Goal: Task Accomplishment & Management: Use online tool/utility

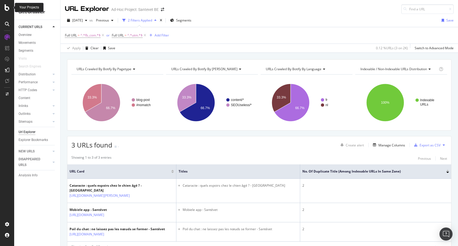
click at [8, 9] on icon at bounding box center [7, 7] width 5 height 7
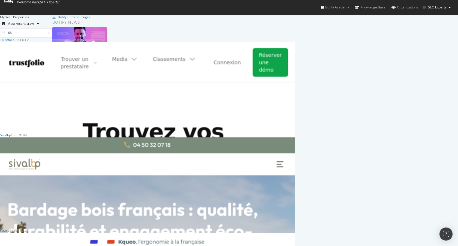
scroll to position [91, 290]
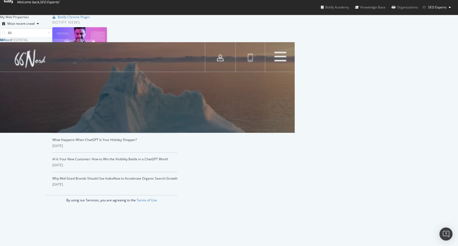
type input "66"
click at [11, 42] on div "66 Nord" at bounding box center [5, 40] width 11 height 5
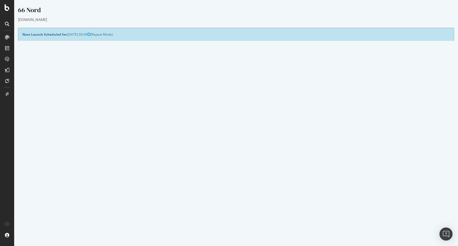
click at [300, 55] on h4 "Configure your New Analysis Now!" at bounding box center [235, 52] width 427 height 5
click at [219, 148] on button "Yes! Start Now" at bounding box center [229, 147] width 34 height 9
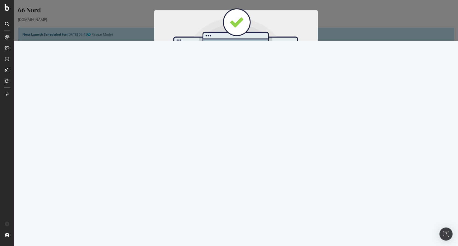
click at [242, 93] on button "Start Now" at bounding box center [246, 90] width 24 height 9
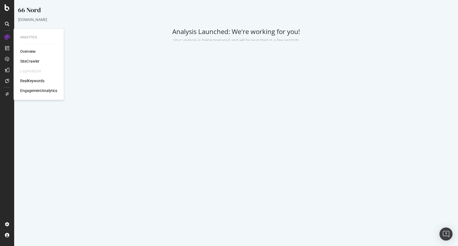
click at [387, 80] on div "Project Settings Allowed Domains (http|https)://*.66nord.com Start URLs https:/…" at bounding box center [235, 114] width 441 height 93
click at [120, 41] on p at bounding box center [236, 36] width 436 height 16
click at [98, 41] on p at bounding box center [236, 36] width 436 height 16
click at [144, 38] on p at bounding box center [236, 36] width 436 height 16
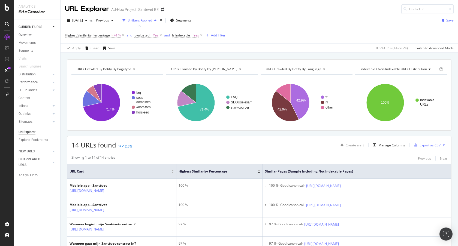
scroll to position [125, 0]
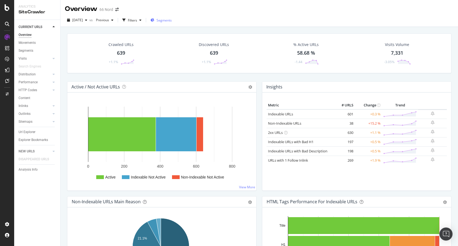
click at [172, 20] on span "Segments" at bounding box center [163, 20] width 15 height 5
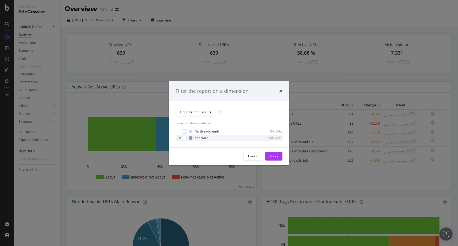
click at [178, 139] on div "66° Nord 545 URLs" at bounding box center [228, 137] width 107 height 5
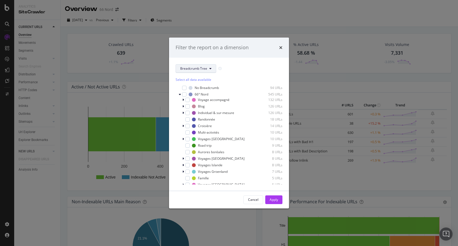
click at [200, 68] on span "Breadcrumb Tree" at bounding box center [193, 68] width 27 height 5
click at [194, 90] on span "pagetype" at bounding box center [197, 88] width 35 height 5
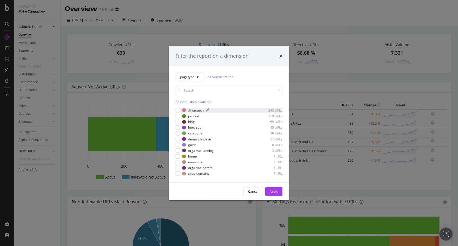
click at [194, 110] on div "#nomatch" at bounding box center [196, 110] width 16 height 5
click at [271, 191] on div "Apply" at bounding box center [274, 191] width 8 height 5
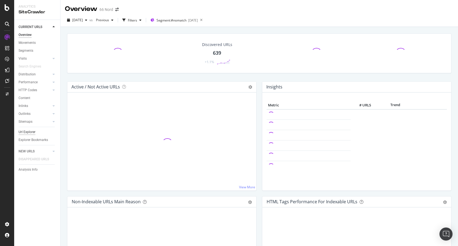
click at [28, 133] on div "Url Explorer" at bounding box center [27, 132] width 17 height 6
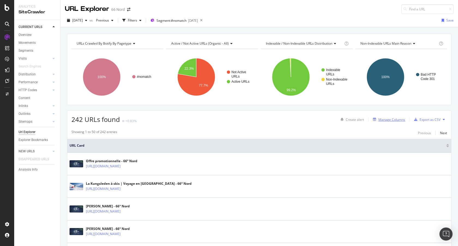
click at [393, 119] on div "Manage Columns" at bounding box center [391, 119] width 27 height 5
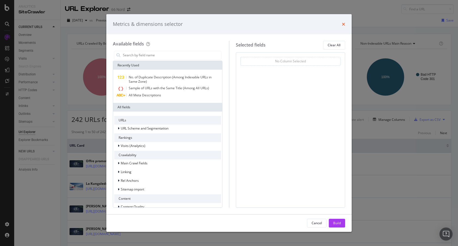
click at [344, 24] on icon "times" at bounding box center [343, 24] width 3 height 4
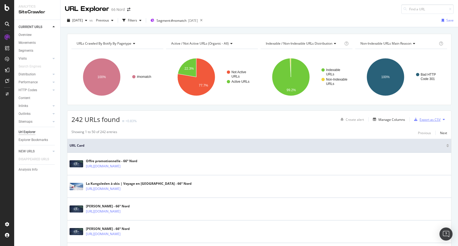
click at [419, 119] on div "Export as CSV" at bounding box center [429, 119] width 21 height 5
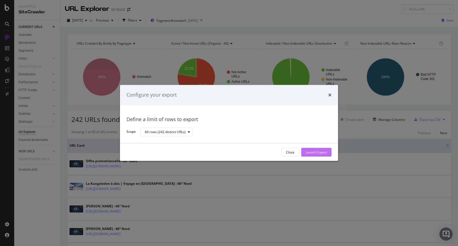
click at [326, 151] on div "Launch Export" at bounding box center [316, 152] width 22 height 5
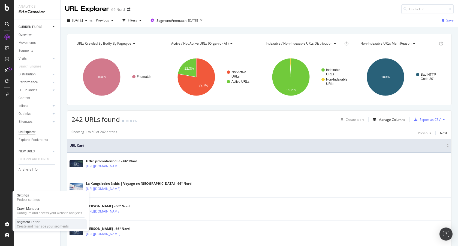
click at [35, 221] on div "Segment Editor" at bounding box center [43, 222] width 52 height 4
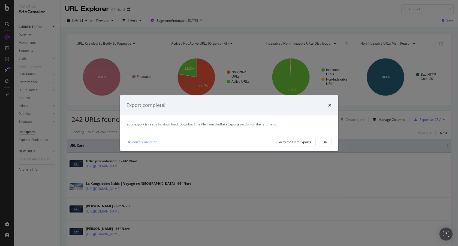
click at [332, 145] on div "Ok, don't remind me Go to the DataExports OK" at bounding box center [229, 142] width 218 height 17
click at [319, 141] on button "OK" at bounding box center [325, 142] width 14 height 9
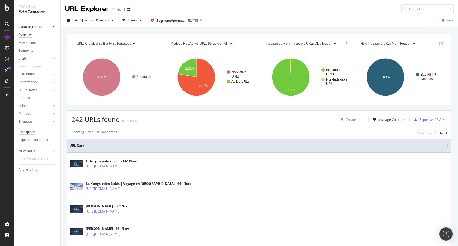
click at [28, 34] on div "Overview" at bounding box center [25, 35] width 13 height 6
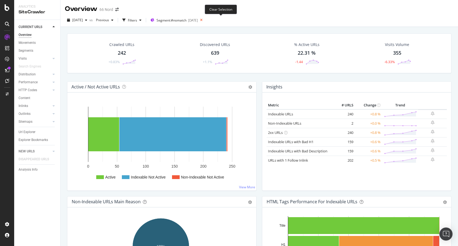
click at [205, 20] on icon at bounding box center [201, 20] width 7 height 8
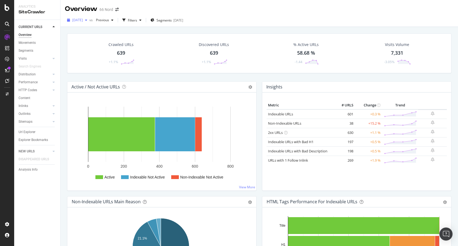
click at [83, 21] on span "[DATE]" at bounding box center [77, 20] width 11 height 5
click at [91, 38] on div "[DATE]" at bounding box center [88, 39] width 31 height 5
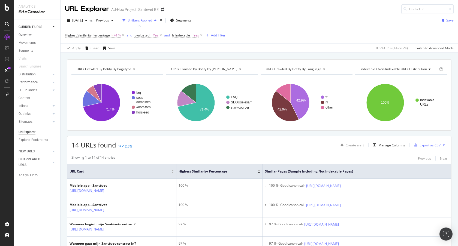
scroll to position [125, 0]
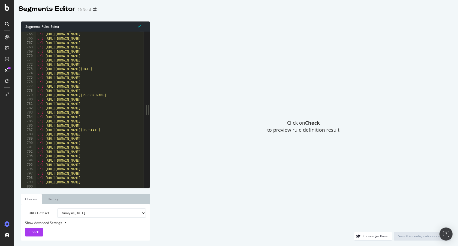
scroll to position [3362, 0]
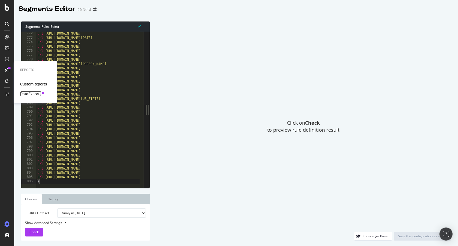
click at [28, 93] on div "DataExports" at bounding box center [30, 93] width 21 height 5
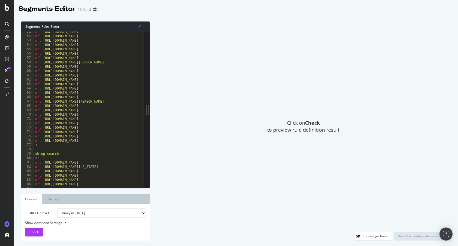
scroll to position [239, 0]
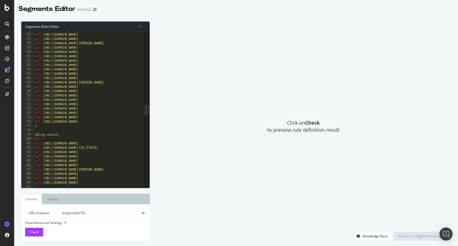
type textarea "url [URL][DOMAIN_NAME]"
click at [132, 122] on div "url https://www.66nord.com/blog/portrait-de-lequipe/quand-les-equipes-chamberie…" at bounding box center [205, 108] width 342 height 161
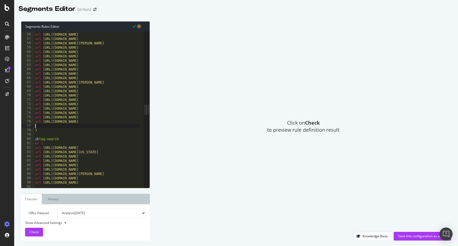
type textarea "url https://www.66nord.com/blog/recits-de-voyage"
paste textarea "url https://www.66nord.com/blog/recits-de-voyage"
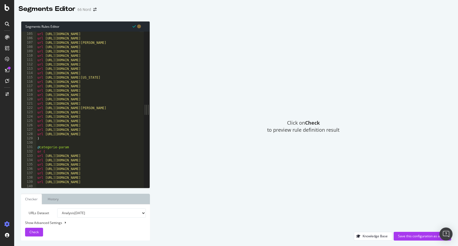
scroll to position [472, 0]
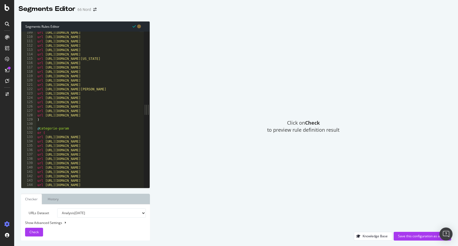
click at [134, 117] on div "url https://www.66nord.com/activites-vacances/voyage-raquettes/12 url https://w…" at bounding box center [207, 111] width 342 height 161
type textarea "url https://www.66nord.com/pays/voyage-suede/302"
paste textarea "url https://www.66nord.com/pays/voyage-suede/*"
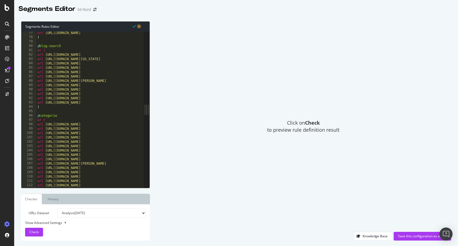
scroll to position [310, 0]
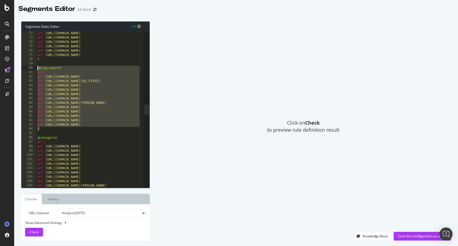
drag, startPoint x: 40, startPoint y: 130, endPoint x: 36, endPoint y: 67, distance: 62.6
click at [36, 67] on div "url https://www.66nord.com/pays/voyage-suede/* 72 73 74 75 76 77 78 79 80 81 82…" at bounding box center [82, 110] width 122 height 156
type textarea "@blog-search or ("
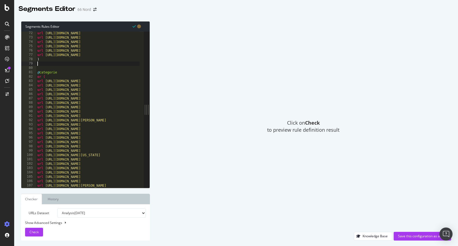
type textarea ")"
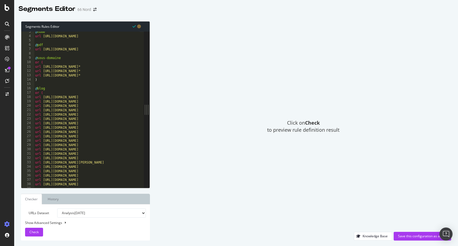
scroll to position [11, 0]
click at [52, 79] on div "@ home url https://www.66nord.com/ @ pdf url https://www.66nord.com/fiches-tech…" at bounding box center [205, 110] width 342 height 161
paste textarea ")"
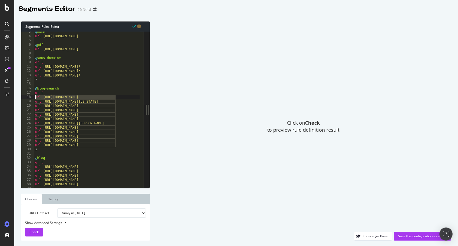
drag, startPoint x: 115, startPoint y: 96, endPoint x: 35, endPoint y: 97, distance: 80.1
click at [35, 97] on div "@ home url https://www.66nord.com/ @ pdf url https://www.66nord.com/fiches-tech…" at bounding box center [205, 110] width 342 height 161
click at [112, 143] on div "@ home url https://www.66nord.com/ @ pdf url https://www.66nord.com/fiches-tech…" at bounding box center [205, 110] width 342 height 161
click at [35, 149] on div "@ home url https://www.66nord.com/ @ pdf url https://www.66nord.com/fiches-tech…" at bounding box center [205, 110] width 342 height 161
type textarea ")"
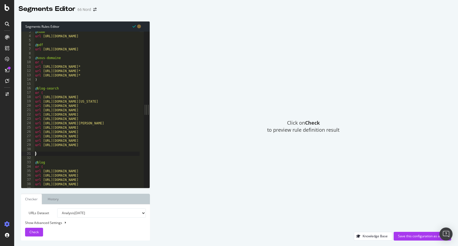
paste textarea "url https://www.66nord.com/blog/recherche"
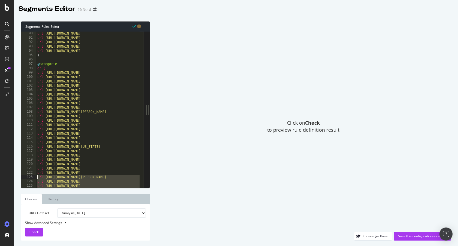
scroll to position [388, 0]
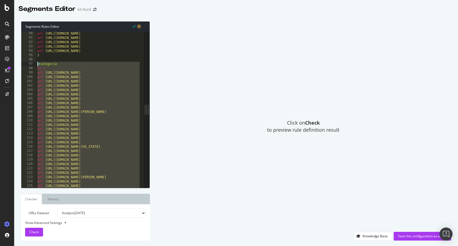
drag, startPoint x: 39, startPoint y: 48, endPoint x: 28, endPoint y: 66, distance: 21.5
click at [28, 66] on div "url https://www.66nord.com/blog/recherche* 90 91 92 93 94 95 96 97 98 99 100 10…" at bounding box center [82, 110] width 122 height 156
type textarea "@categorie or ("
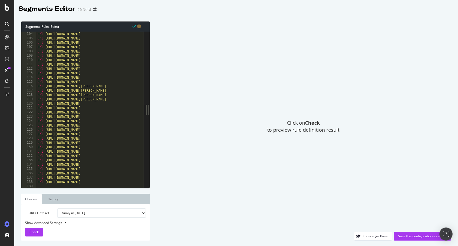
scroll to position [581, 0]
click at [68, 59] on div "url https://www.66nord.com/pays/voyage-spitzberg/298?month=3 url https://www.66…" at bounding box center [207, 110] width 342 height 161
type textarea ")"
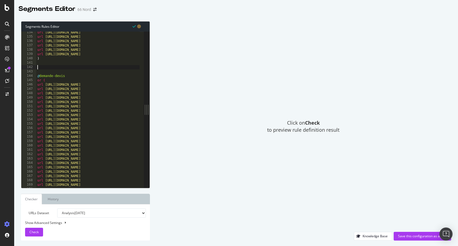
paste textarea ")"
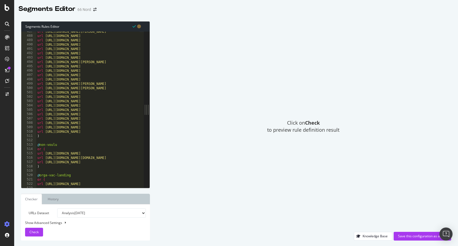
scroll to position [2146, 0]
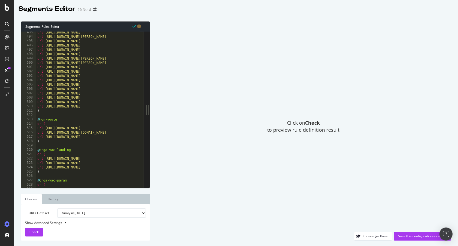
click at [110, 107] on div "url https://www.66nord.com/bibliotheque-polaire url https://www.66nord.com/comp…" at bounding box center [207, 110] width 342 height 161
type textarea "url https://www.66nord.com/contact/"
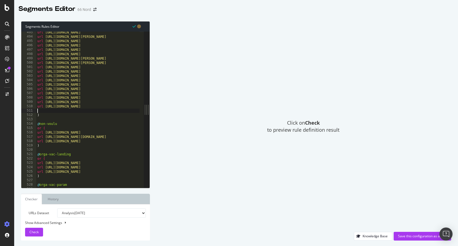
paste textarea "url https://www.66nord.com/mesure-emissions-carbone"
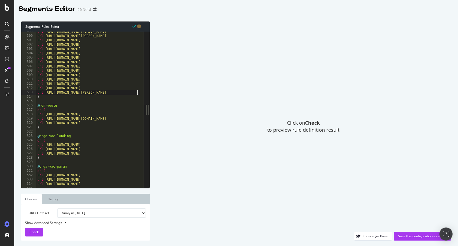
scroll to position [2173, 0]
click at [56, 98] on div "url https://www.66nord.com/info/compensation-carbone-de-nos-voyages-4.html url …" at bounding box center [207, 109] width 342 height 161
type textarea ")"
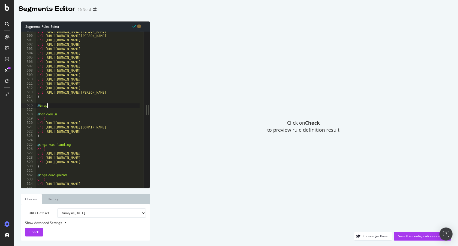
scroll to position [0, 1]
type textarea "@inspiration"
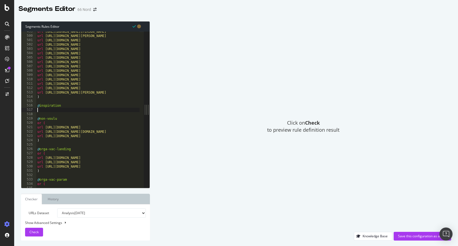
paste textarea "url https://www.66nord.com/inspiration*"
click at [40, 171] on div "url https://www.66nord.com/info/compensation-carbone-de-nos-voyages-4.html url …" at bounding box center [207, 109] width 342 height 161
type textarea ")"
paste textarea "url https://www.66nord.com/organiser-vacances/voyage-individuel-sur-mesure*"
type textarea "url https://www.66nord.com/organiser-vacances/voyage-individuel-sur-mesure*"
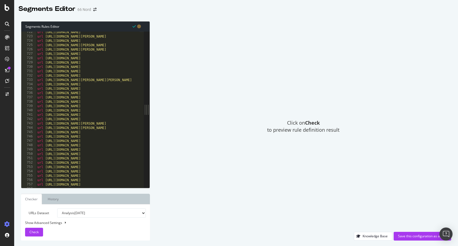
scroll to position [3462, 0]
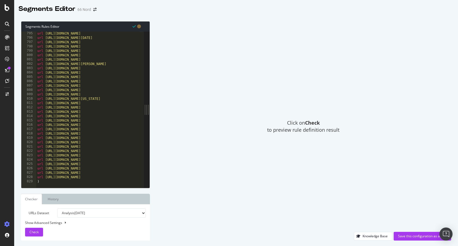
click at [46, 181] on div "url https://www.66nord.com/vacances-spitzberg/voyage-a-la-decouverte-du-spitzbe…" at bounding box center [207, 111] width 342 height 161
type textarea ")"
paste textarea "url https://www.66nord.com/voyage-les-cinq-glaciers/Spitzberg/Voyageaccompagne-…"
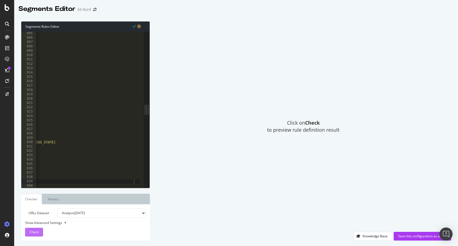
click at [31, 234] on span "Check" at bounding box center [33, 232] width 9 height 5
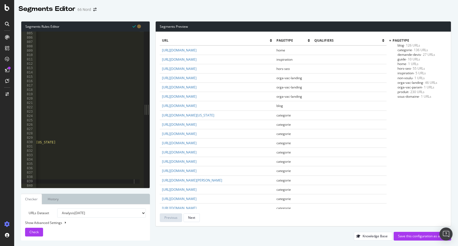
click at [407, 88] on span "orga-vac-param - 1 URLs" at bounding box center [415, 87] width 37 height 5
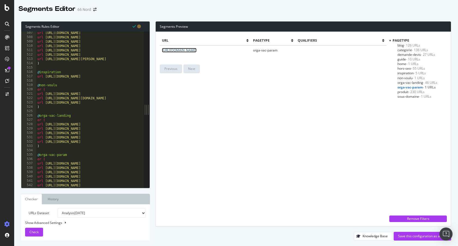
scroll to position [2214, 0]
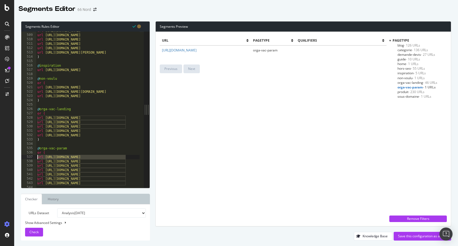
drag, startPoint x: 129, startPoint y: 157, endPoint x: 37, endPoint y: 156, distance: 91.8
click at [37, 156] on div "url https://www.66nord.com/tourisme-responsable url https://www.66nord.com/vale…" at bounding box center [207, 109] width 342 height 161
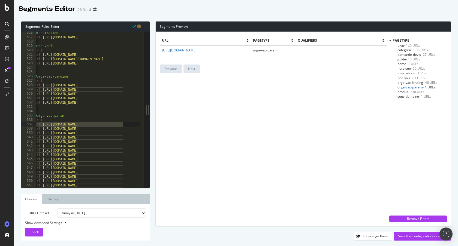
scroll to position [0, 0]
click at [114, 119] on div "@ inspiration url https://www.66nord.com/inspiration* @ non-voulu or ( url http…" at bounding box center [207, 111] width 342 height 161
drag, startPoint x: 126, startPoint y: 123, endPoint x: 45, endPoint y: 124, distance: 81.2
click at [45, 124] on div "@ inspiration url https://www.66nord.com/inspiration* @ non-voulu or ( url http…" at bounding box center [207, 111] width 342 height 161
type textarea "url https://www.66nord.com/organiser-vacances"
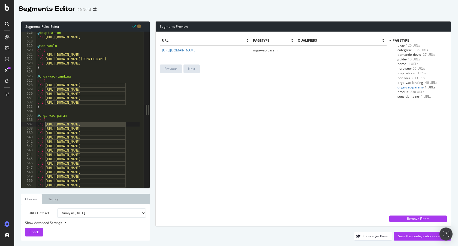
click at [406, 78] on span "non-voulu - 1 URLs" at bounding box center [410, 78] width 27 height 5
click at [405, 237] on div "Save this configuration as active" at bounding box center [422, 236] width 49 height 5
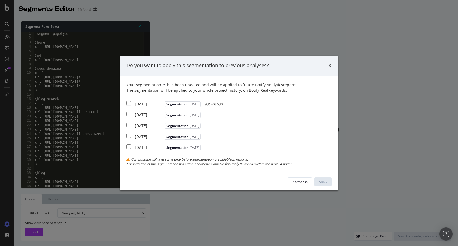
click at [129, 102] on input "modal" at bounding box center [128, 103] width 4 height 4
checkbox input "true"
click at [324, 180] on div "Apply" at bounding box center [323, 182] width 8 height 5
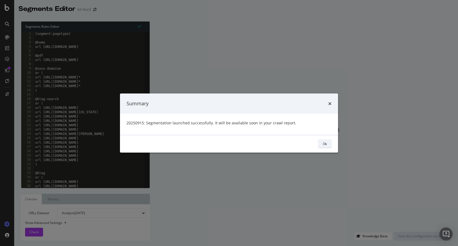
click at [325, 143] on div "Ok" at bounding box center [325, 144] width 4 height 5
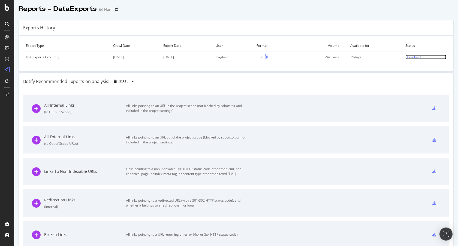
click at [405, 57] on div "Download" at bounding box center [412, 57] width 15 height 5
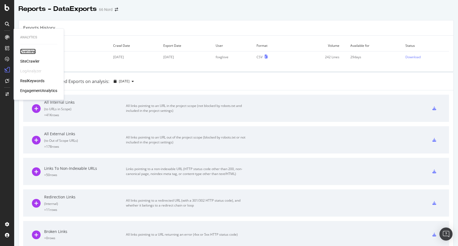
click at [27, 54] on div "Overview" at bounding box center [28, 51] width 16 height 5
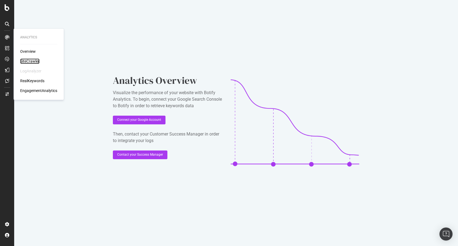
click at [27, 62] on div "SiteCrawler" at bounding box center [29, 61] width 19 height 5
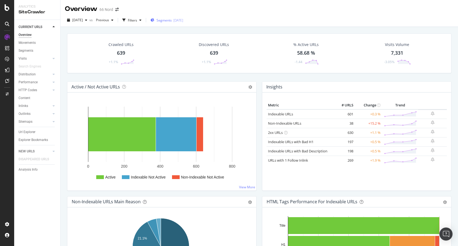
click at [172, 22] on span "Segments" at bounding box center [163, 20] width 15 height 5
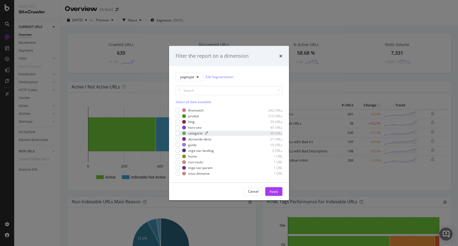
click at [218, 133] on div "modal" at bounding box center [229, 133] width 49 height 3
click at [275, 191] on div "Apply" at bounding box center [274, 191] width 8 height 5
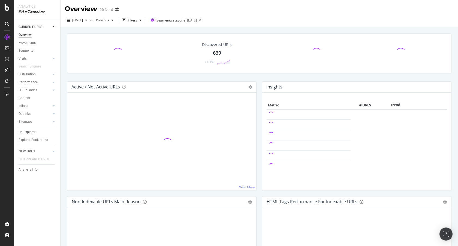
click at [35, 132] on link "Url Explorer" at bounding box center [38, 132] width 38 height 6
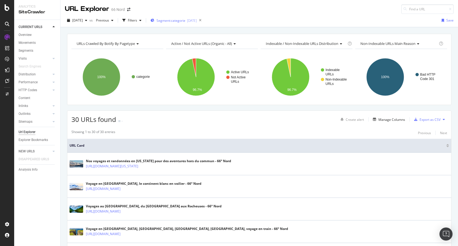
drag, startPoint x: 252, startPoint y: 18, endPoint x: 187, endPoint y: 20, distance: 65.5
click at [251, 18] on div "2025 Sep. 15th vs Previous Filters Segment: categorie 2025-01-14 Save" at bounding box center [258, 21] width 397 height 11
click at [185, 20] on span "Segment: categorie" at bounding box center [170, 20] width 29 height 5
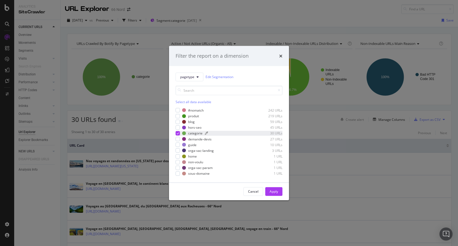
click at [194, 133] on div "categorie" at bounding box center [195, 133] width 14 height 5
click at [193, 122] on div "blog" at bounding box center [191, 122] width 7 height 5
click at [273, 192] on div "Apply" at bounding box center [274, 191] width 8 height 5
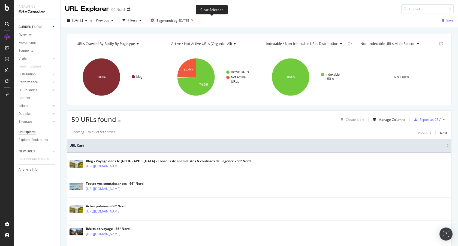
click at [196, 20] on icon at bounding box center [192, 21] width 7 height 8
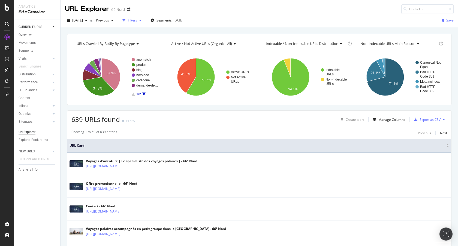
click at [144, 22] on div "Filters" at bounding box center [131, 20] width 23 height 8
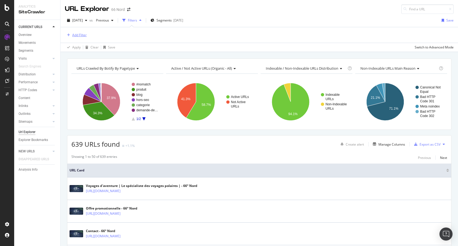
click at [81, 33] on div "Add Filter" at bounding box center [79, 35] width 14 height 5
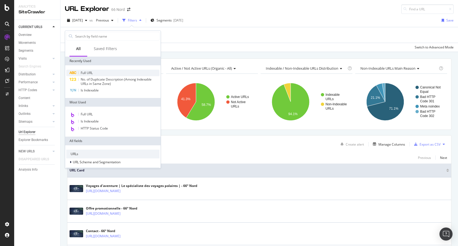
click at [94, 72] on div "Full URL" at bounding box center [112, 73] width 93 height 7
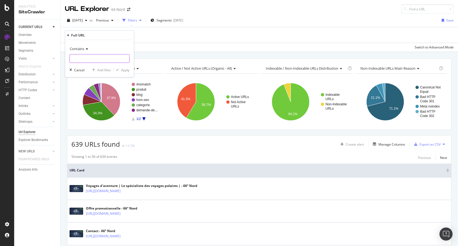
click at [110, 60] on input "text" at bounding box center [99, 58] width 59 height 9
type input "conseils-dex"
click at [122, 68] on div "Apply" at bounding box center [125, 70] width 8 height 5
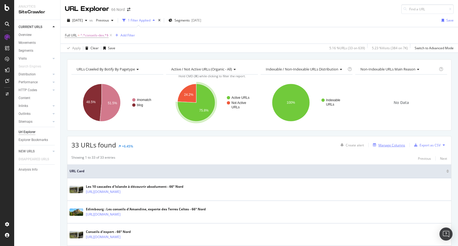
click at [371, 147] on div "Manage Columns" at bounding box center [388, 145] width 34 height 6
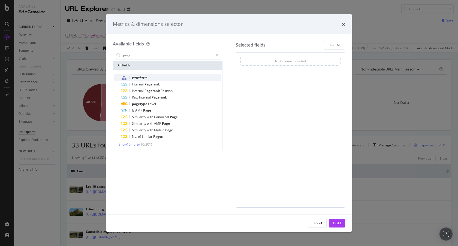
type input "page"
click at [153, 75] on div "pagetype" at bounding box center [171, 77] width 100 height 7
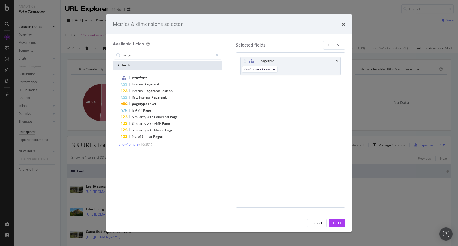
click at [346, 228] on div "Cancel Build" at bounding box center [228, 223] width 245 height 17
click at [335, 220] on div "Build" at bounding box center [337, 223] width 8 height 8
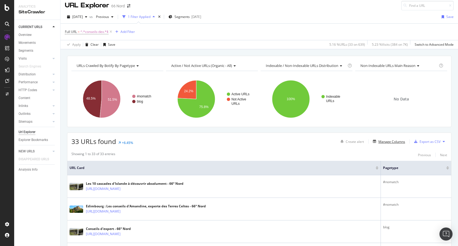
scroll to position [4, 0]
click at [93, 32] on span "^.*conseils-dex.*$" at bounding box center [94, 32] width 28 height 8
click at [99, 55] on input "conseils-dex" at bounding box center [96, 54] width 52 height 9
type input "portrait-de"
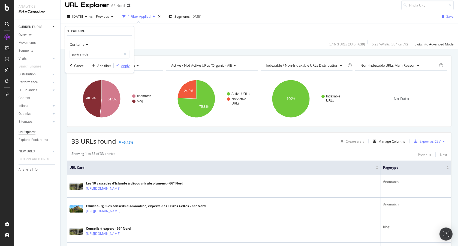
click at [128, 63] on div "Apply" at bounding box center [122, 65] width 16 height 5
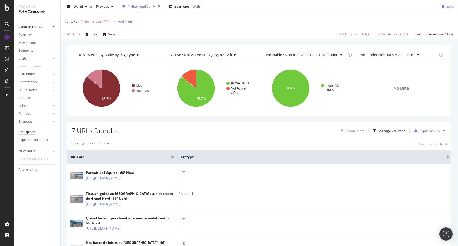
scroll to position [16, 0]
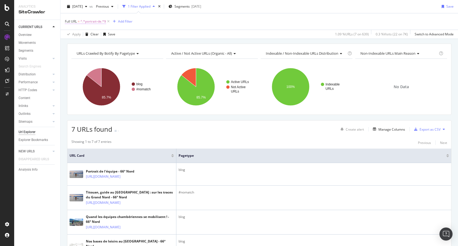
click at [86, 20] on span "^.*portrait-de.*$" at bounding box center [93, 22] width 26 height 8
click at [97, 45] on input "portrait-de" at bounding box center [96, 44] width 52 height 9
paste input "https://www.66nord.com/equipe/*"
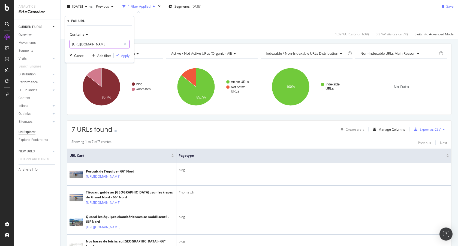
type input "https://www.66nord.com/equipe/"
click at [128, 57] on div "Apply" at bounding box center [125, 55] width 8 height 5
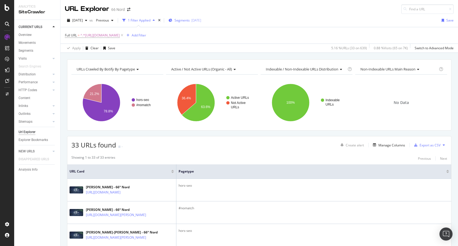
click at [190, 22] on span "Segments" at bounding box center [181, 20] width 15 height 5
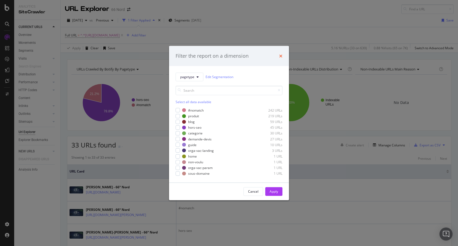
click at [281, 54] on icon "times" at bounding box center [280, 56] width 3 height 4
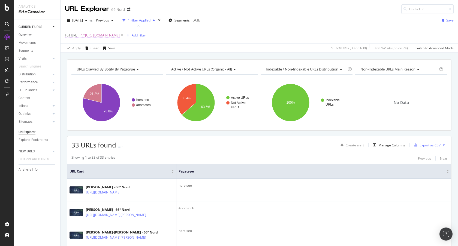
click at [93, 34] on span "^.*https://www.66nord.com/equipe/.*$" at bounding box center [99, 36] width 39 height 8
click at [103, 57] on input "https://www.66nord.com/equipe/" at bounding box center [96, 58] width 52 height 9
paste input "info/programme-fidelite-9.html"
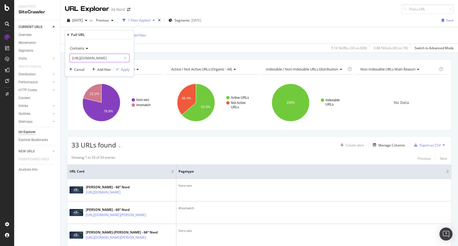
drag, startPoint x: 77, startPoint y: 58, endPoint x: 174, endPoint y: 60, distance: 96.5
click at [174, 60] on body "Analytics SiteCrawler CURRENT URLS Overview Movements Segments Visits Analysis …" at bounding box center [229, 123] width 458 height 246
type input "https://www.66nord.com/info"
click at [128, 68] on div "Apply" at bounding box center [125, 69] width 8 height 5
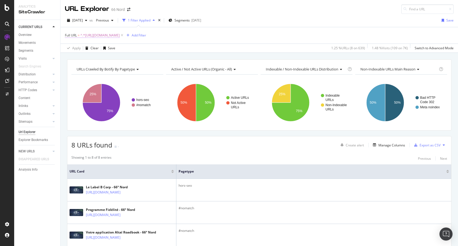
click at [112, 38] on span "^.*https://www.66nord.com/info.*$" at bounding box center [99, 36] width 39 height 8
click at [98, 55] on input "https://www.66nord.com/info" at bounding box center [96, 58] width 52 height 9
paste input "spiration/croisieres-en-norvege-2.html"
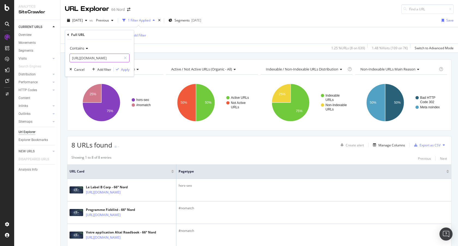
click at [102, 57] on input "https://www.66nord.com/inspiration/croisieres-en-norvege-2.html" at bounding box center [96, 58] width 52 height 9
drag, startPoint x: 74, startPoint y: 59, endPoint x: 280, endPoint y: 68, distance: 205.7
click at [280, 68] on body "Analytics SiteCrawler CURRENT URLS Overview Movements Segments Visits Analysis …" at bounding box center [229, 123] width 458 height 246
type input "https://www.66nord.com/inspiration"
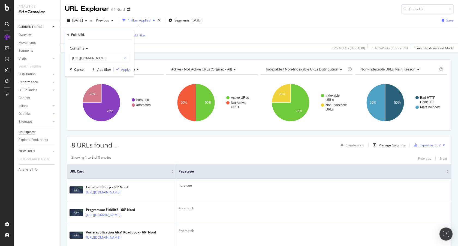
scroll to position [0, 0]
drag, startPoint x: 128, startPoint y: 68, endPoint x: 193, endPoint y: 56, distance: 66.6
click at [128, 68] on div "Apply" at bounding box center [125, 69] width 8 height 5
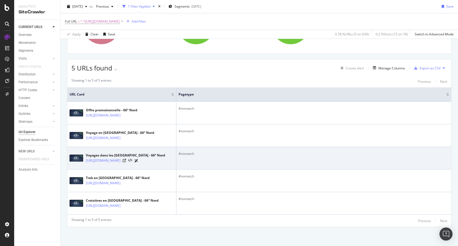
scroll to position [88, 0]
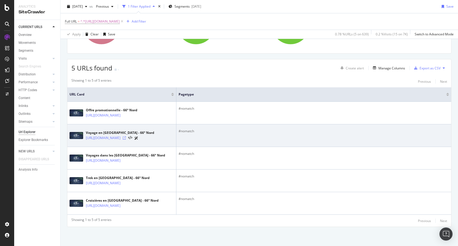
click at [126, 137] on icon at bounding box center [124, 138] width 3 height 3
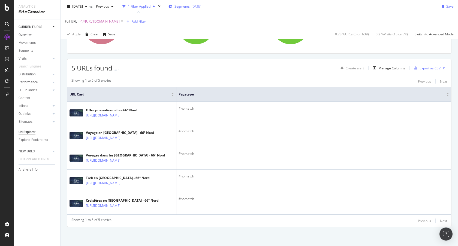
click at [187, 7] on span "Segments" at bounding box center [181, 6] width 15 height 5
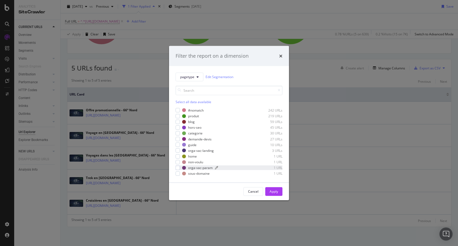
click at [193, 169] on div "orga-vac-param" at bounding box center [200, 168] width 25 height 5
click at [278, 192] on button "Apply" at bounding box center [273, 191] width 17 height 9
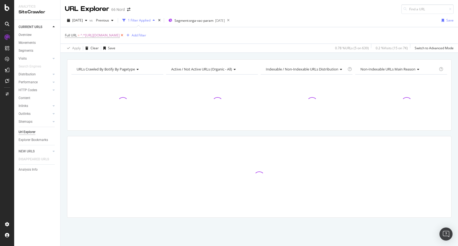
click at [124, 36] on icon at bounding box center [122, 35] width 5 height 5
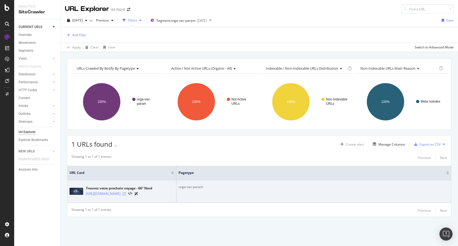
click at [126, 193] on icon at bounding box center [124, 193] width 3 height 3
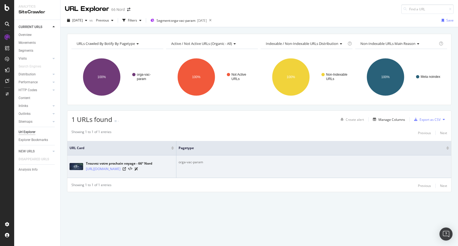
drag, startPoint x: 232, startPoint y: 159, endPoint x: 190, endPoint y: 159, distance: 41.7
click at [190, 159] on td "orga-vac-param" at bounding box center [313, 167] width 275 height 23
drag, startPoint x: 211, startPoint y: 159, endPoint x: 208, endPoint y: 164, distance: 5.0
click at [208, 164] on div "orga-vac-param" at bounding box center [313, 162] width 270 height 5
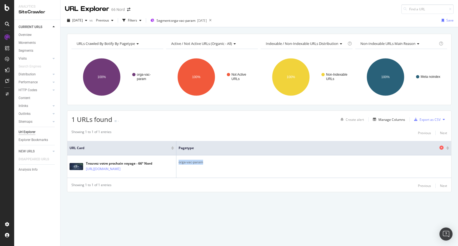
copy div "orga-vac-param"
click at [214, 21] on icon at bounding box center [210, 21] width 7 height 8
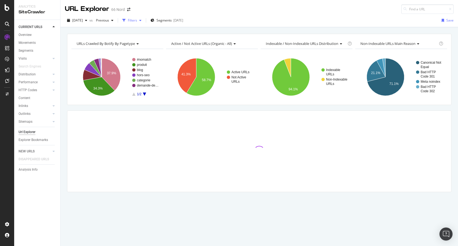
click at [137, 20] on div "Filters" at bounding box center [132, 20] width 9 height 5
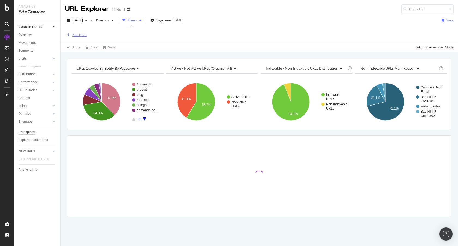
click at [80, 32] on button "Add Filter" at bounding box center [76, 35] width 22 height 7
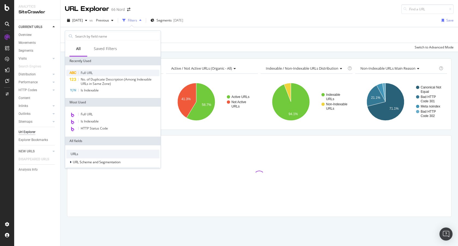
click at [89, 72] on span "Full URL" at bounding box center [87, 73] width 12 height 5
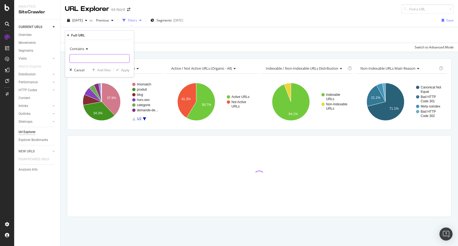
click at [102, 61] on input "text" at bounding box center [99, 58] width 59 height 9
paste input "https://www.66nord.com/organiser-vacances/voyage-accompagne"
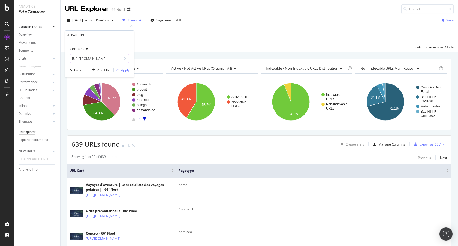
scroll to position [0, 53]
type input "https://www.66nord.com/organiser-vacances/voyage-accompagne"
click at [125, 71] on div "Apply" at bounding box center [125, 70] width 8 height 5
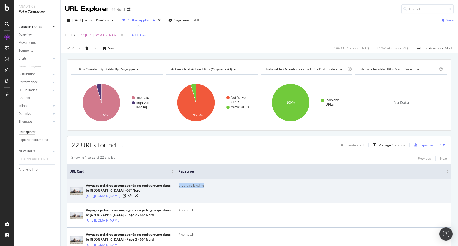
drag, startPoint x: 195, startPoint y: 184, endPoint x: 177, endPoint y: 185, distance: 17.7
click at [177, 185] on td "orga-vac-landing" at bounding box center [313, 191] width 275 height 25
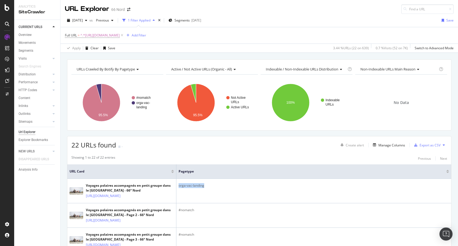
copy div "orga-vac-landing"
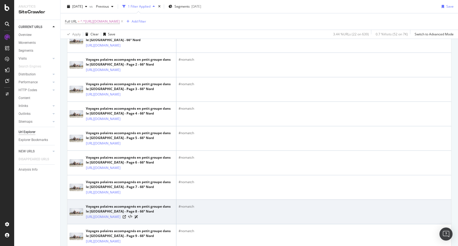
scroll to position [116, 0]
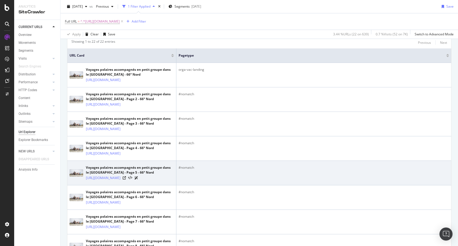
click at [234, 186] on td "#nomatch" at bounding box center [313, 173] width 275 height 25
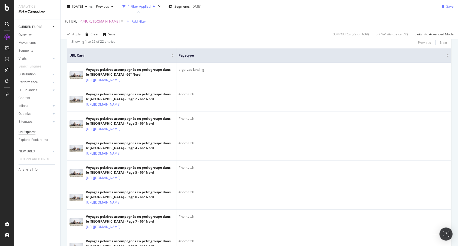
click at [446, 57] on div at bounding box center [447, 56] width 3 height 1
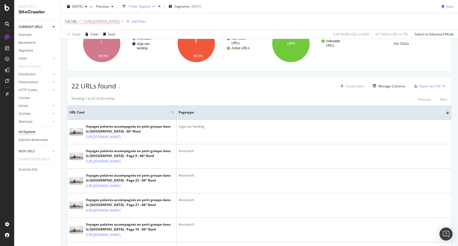
scroll to position [85, 0]
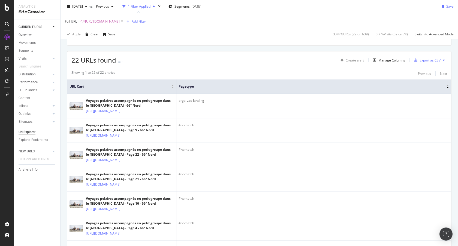
click at [120, 23] on span "^.*https://www.66nord.com/organiser-vacances/voyage-accompagne.*$" at bounding box center [99, 22] width 39 height 8
click at [95, 45] on input "https://www.66nord.com/organiser-vacances/voyage-accompagne" at bounding box center [96, 44] width 52 height 9
paste input "croisiere?page=2"
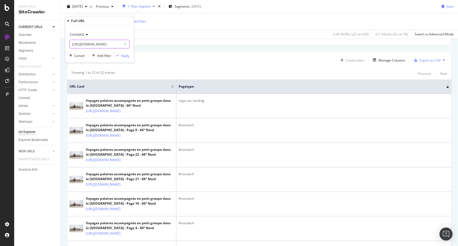
scroll to position [0, 60]
drag, startPoint x: 140, startPoint y: 45, endPoint x: 214, endPoint y: 47, distance: 74.7
click at [214, 47] on body "Analytics SiteCrawler CURRENT URLS Overview Movements Segments Visits Analysis …" at bounding box center [229, 123] width 458 height 246
type input "https://www.66nord.com/organiser-vacances/voyage-croisiere"
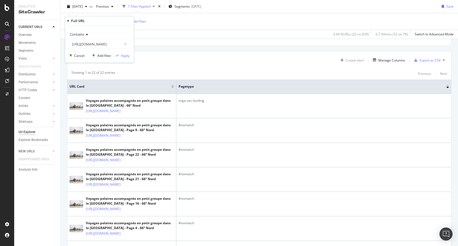
click at [130, 57] on div "Contains https://www.66nord.com/organiser-vacances/voyage-croisiere Cancel Add …" at bounding box center [99, 44] width 69 height 37
click at [124, 55] on div "Apply" at bounding box center [125, 55] width 8 height 5
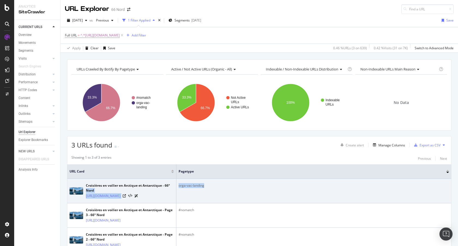
drag, startPoint x: 193, startPoint y: 186, endPoint x: 171, endPoint y: 184, distance: 22.7
click at [171, 184] on tr "Croisières en voilier en Arctique et Antarctique - 66° Nord https://www.66nord.…" at bounding box center [259, 191] width 384 height 25
drag, startPoint x: 211, startPoint y: 194, endPoint x: 221, endPoint y: 187, distance: 12.2
click at [211, 194] on td "orga-vac-landing" at bounding box center [313, 191] width 275 height 25
drag, startPoint x: 220, startPoint y: 183, endPoint x: 205, endPoint y: 186, distance: 15.5
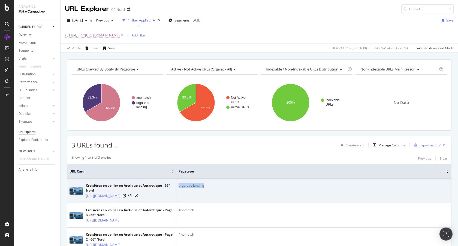
click at [205, 186] on div "orga-vac-landing" at bounding box center [313, 185] width 270 height 5
copy div "orga-vac-landing"
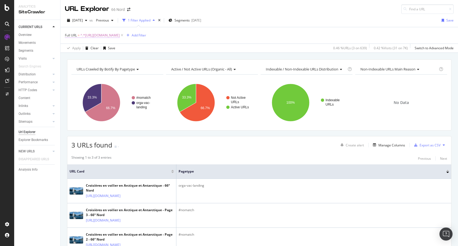
click at [120, 37] on span "^.*https://www.66nord.com/organiser-vacances/voyage-croisiere.*$" at bounding box center [99, 36] width 39 height 8
click at [98, 56] on input "https://www.66nord.com/organiser-vacances/voyage-croisiere" at bounding box center [96, 58] width 52 height 9
paste input "individuel-sur-mesure?page=10"
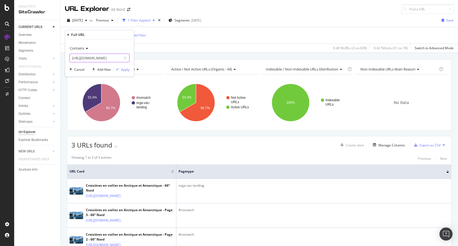
scroll to position [0, 82]
drag, startPoint x: 104, startPoint y: 58, endPoint x: 226, endPoint y: 71, distance: 122.5
click at [226, 71] on body "Analytics SiteCrawler CURRENT URLS Overview Movements Segments Visits Analysis …" at bounding box center [229, 123] width 458 height 246
type input "https://www.66nord.com/organiser-vacances/voyage-individuel-sur-mesure"
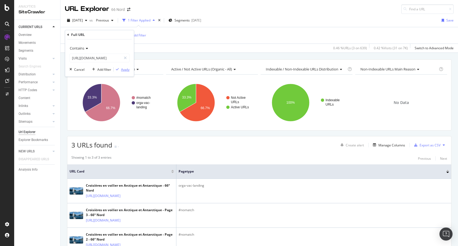
scroll to position [0, 0]
click at [123, 70] on div "Apply" at bounding box center [125, 69] width 8 height 5
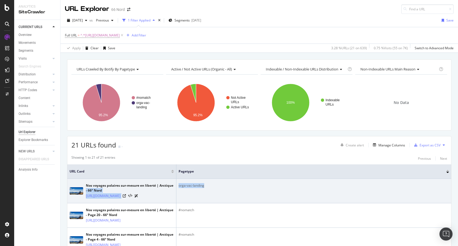
drag, startPoint x: 202, startPoint y: 187, endPoint x: 176, endPoint y: 187, distance: 26.2
click at [176, 187] on tr "Nos voyages polaires sur-mesure en liberté | Arctique - 66° Nord https://www.66…" at bounding box center [259, 191] width 384 height 25
click at [209, 189] on td "orga-vac-landing" at bounding box center [313, 191] width 275 height 25
drag, startPoint x: 201, startPoint y: 186, endPoint x: 178, endPoint y: 186, distance: 22.9
click at [178, 186] on div "orga-vac-landing" at bounding box center [313, 185] width 270 height 5
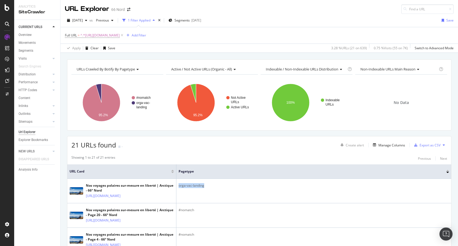
copy div "orga-vac-landing"
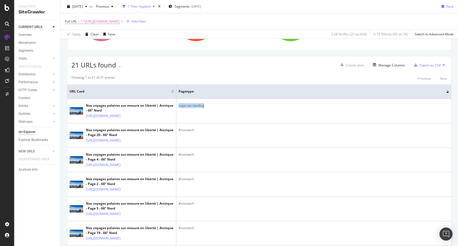
scroll to position [27, 0]
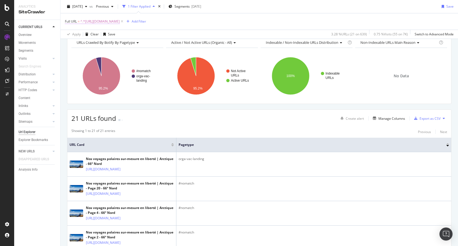
click at [120, 21] on span "^.*https://www.66nord.com/organiser-vacances/voyage-individuel-sur-mesure.*$" at bounding box center [99, 22] width 39 height 8
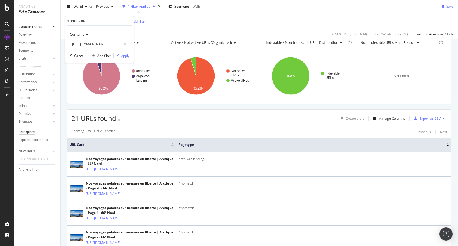
click at [96, 42] on input "https://www.66nord.com/organiser-vacances/voyage-individuel-sur-mesure" at bounding box center [96, 44] width 52 height 9
paste input "pays/voyage-alaska/*"
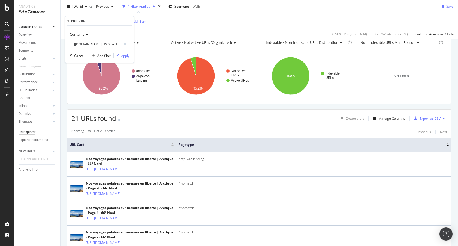
type input "https://www.66nord.com/pays/voyage-alaska/"
click at [126, 54] on div "Apply" at bounding box center [125, 55] width 8 height 5
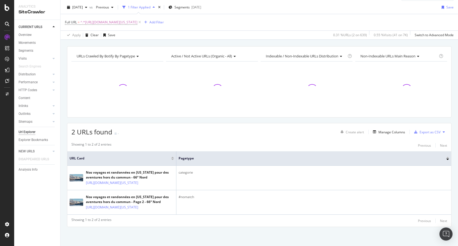
scroll to position [23, 0]
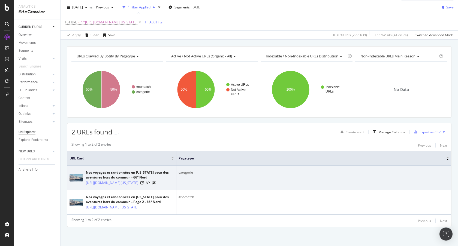
click at [189, 170] on div "categorie" at bounding box center [313, 172] width 270 height 5
copy div "categorie"
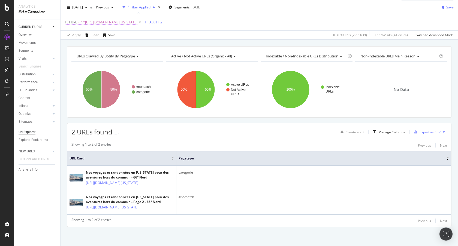
click at [118, 23] on span "^.*https://www.66nord.com/pays/voyage-alaska/.*$" at bounding box center [108, 23] width 57 height 8
click at [93, 44] on input "https://www.66nord.com/pays/voyage-alaska/" at bounding box center [96, 44] width 52 height 9
paste input "ecosse/1377"
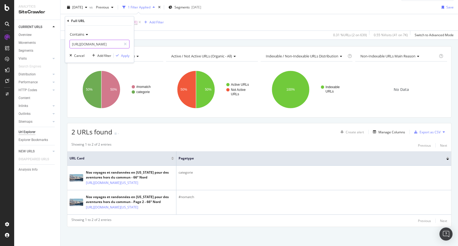
scroll to position [0, 31]
type input "https://www.66nord.com/pays/voyage-ecosse/1377"
click at [126, 54] on div "Apply" at bounding box center [125, 55] width 8 height 5
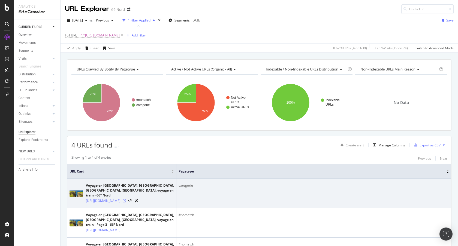
click at [126, 199] on icon at bounding box center [124, 200] width 3 height 3
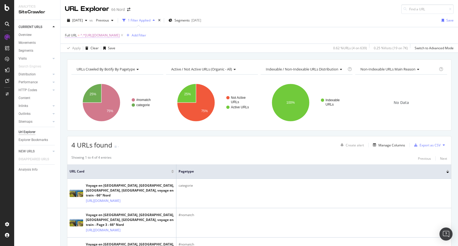
click at [120, 36] on span "^.*https://www.66nord.com/pays/voyage-ecosse/1377.*$" at bounding box center [99, 36] width 39 height 8
click at [99, 57] on input "https://www.66nord.com/pays/voyage-ecosse/1377" at bounding box center [96, 58] width 52 height 9
paste input "url https://www.66nord.com/activites-vacances/*"
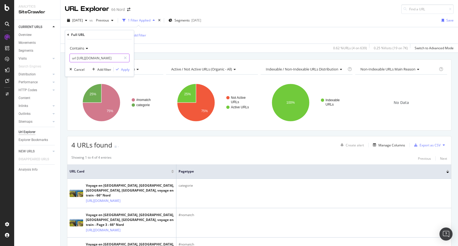
scroll to position [0, 27]
type input "url https://www.66nord.com/activites-vacances/*"
click at [125, 67] on div "Apply" at bounding box center [125, 69] width 8 height 5
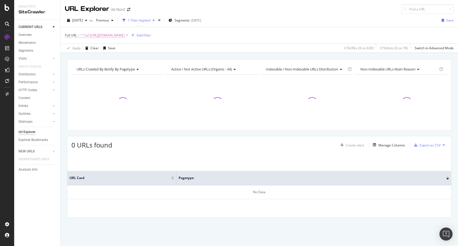
click at [120, 37] on span "^.*url https://www.66nord.com/activites-vacances/*.*$" at bounding box center [102, 36] width 44 height 8
drag, startPoint x: 114, startPoint y: 59, endPoint x: 174, endPoint y: 65, distance: 60.2
click at [174, 65] on body "Analytics SiteCrawler CURRENT URLS Overview Movements Segments Visits Analysis …" at bounding box center [229, 123] width 458 height 246
click at [119, 59] on input "url https://www.66nord.com/activites-vacances/*" at bounding box center [96, 58] width 52 height 9
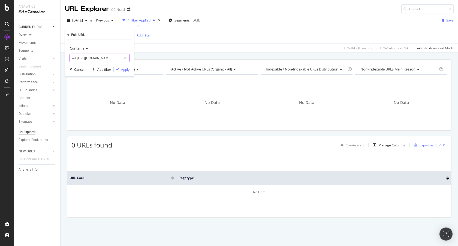
scroll to position [0, 24]
type input "url https://www.66nord.com/activites-vacances"
click at [127, 70] on div "Apply" at bounding box center [125, 69] width 8 height 5
click at [110, 34] on span "^.*url https://www.66nord.com/activites-vacances.*$" at bounding box center [102, 36] width 44 height 8
drag, startPoint x: 78, startPoint y: 58, endPoint x: 65, endPoint y: 57, distance: 13.1
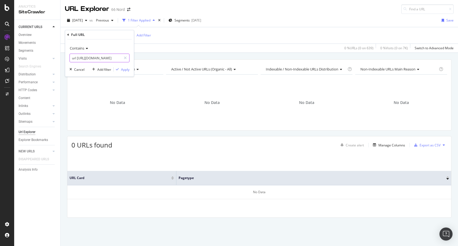
click at [65, 57] on div "Full URL Contains url https://www.66nord.com/activites-vacances Cancel Add filt…" at bounding box center [99, 53] width 69 height 47
click at [75, 58] on input "url https://www.66nord.com/activites-vacances" at bounding box center [96, 58] width 52 height 9
type input "https://www.66nord.com/activites-vacances"
click at [125, 71] on div "Apply" at bounding box center [125, 69] width 8 height 5
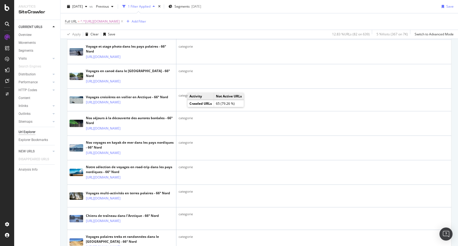
scroll to position [284, 0]
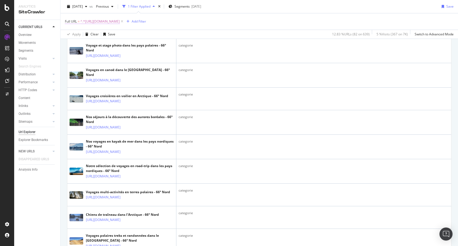
click at [120, 21] on span "^.*https://www.66nord.com/activites-vacances.*$" at bounding box center [99, 22] width 39 height 8
click at [101, 44] on input "https://www.66nord.com/activites-vacances" at bounding box center [96, 44] width 52 height 9
paste input "url https://www.66nord.com/inspiration*"
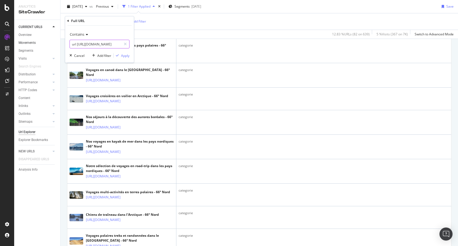
drag, startPoint x: 84, startPoint y: 44, endPoint x: 49, endPoint y: 43, distance: 35.2
click at [49, 43] on body "Analytics SiteCrawler CURRENT URLS Overview Movements Segments Visits Analysis …" at bounding box center [229, 123] width 458 height 246
click at [81, 43] on input "url https://www.66nord.com/inspiration*" at bounding box center [96, 44] width 52 height 9
drag, startPoint x: 76, startPoint y: 44, endPoint x: 58, endPoint y: 44, distance: 17.7
click at [58, 44] on body "Analytics SiteCrawler CURRENT URLS Overview Movements Segments Visits Analysis …" at bounding box center [229, 123] width 458 height 246
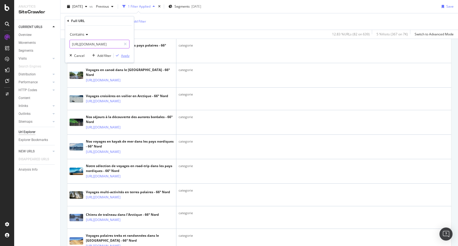
type input "https://www.66nord.com/inspiration*"
click at [125, 56] on div "Apply" at bounding box center [125, 55] width 8 height 5
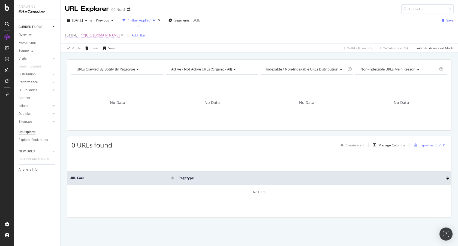
click at [120, 37] on span "^.*https://www.66nord.com/inspiration*.*$" at bounding box center [99, 36] width 39 height 8
click at [107, 60] on input "https://www.66nord.com/inspiration*" at bounding box center [96, 58] width 52 height 9
drag, startPoint x: 99, startPoint y: 57, endPoint x: 134, endPoint y: 58, distance: 34.9
click at [134, 58] on body "Analytics SiteCrawler CURRENT URLS Overview Movements Segments Visits Analysis …" at bounding box center [229, 123] width 458 height 246
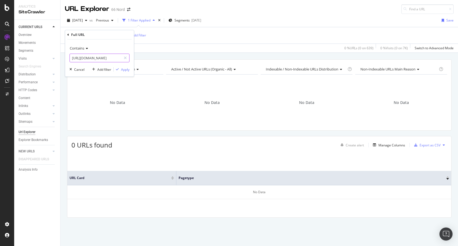
click at [116, 57] on input "https://www.66nord.com/inspiration*" at bounding box center [96, 58] width 52 height 9
drag, startPoint x: 117, startPoint y: 57, endPoint x: 131, endPoint y: 59, distance: 14.3
click at [131, 59] on div "Contains https://www.66nord.com/inspiration* Cancel Add filter Apply" at bounding box center [99, 58] width 69 height 37
type input "https://www.66nord.com/inspiration"
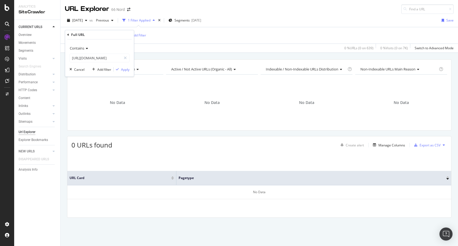
click at [125, 72] on div "Contains https://www.66nord.com/inspiration Cancel Add filter Apply" at bounding box center [99, 58] width 69 height 37
click at [126, 69] on div "Apply" at bounding box center [125, 69] width 8 height 5
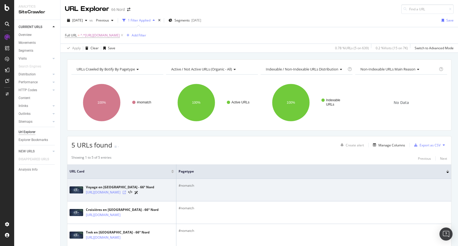
click at [126, 194] on icon at bounding box center [124, 192] width 3 height 3
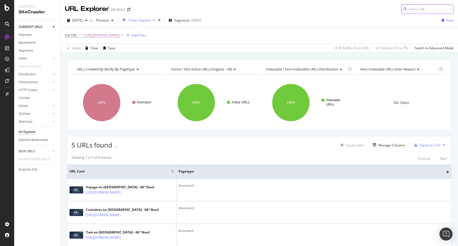
click at [410, 8] on input at bounding box center [427, 9] width 52 height 10
paste input "https://www.66nord.com/organiser-vacances"
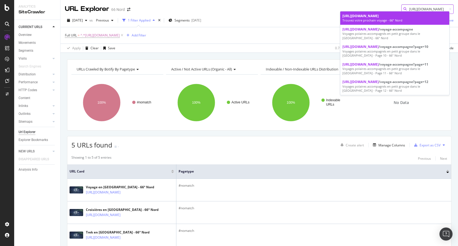
type input "https://www.66nord.com/organiser-vacances"
click at [372, 21] on div "Trouvez votre prochain voyage - 66° Nord" at bounding box center [394, 20] width 105 height 4
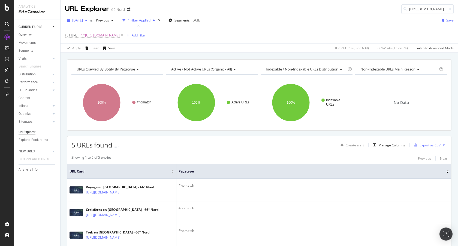
click at [83, 20] on span "2025 Sep. 15th" at bounding box center [77, 20] width 11 height 5
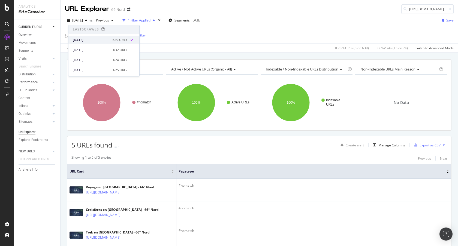
click at [92, 38] on div "2025 Sep. 15th" at bounding box center [91, 40] width 37 height 5
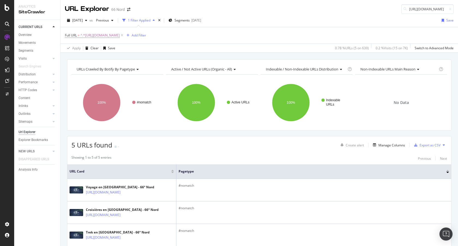
click at [23, 38] on div "Overview" at bounding box center [40, 35] width 42 height 7
click at [31, 35] on div "Overview" at bounding box center [25, 35] width 13 height 6
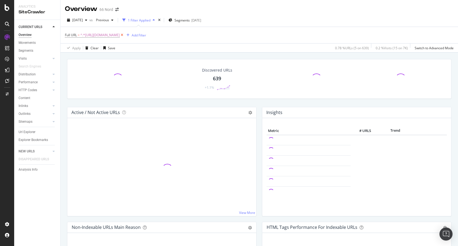
click at [124, 34] on icon at bounding box center [122, 34] width 5 height 5
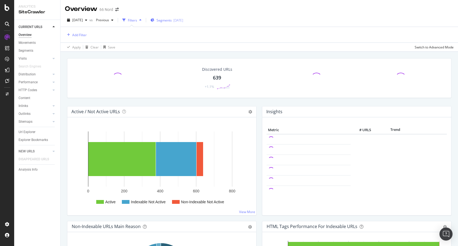
click at [168, 20] on span "Segments" at bounding box center [163, 20] width 15 height 5
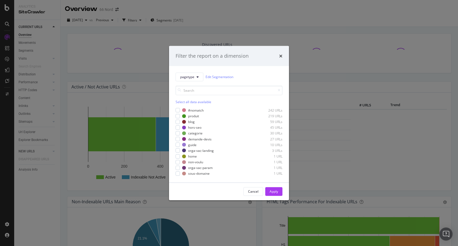
click at [208, 17] on div "Filter the report on a dimension pagetype Edit Segmentation Select all data ava…" at bounding box center [229, 123] width 458 height 246
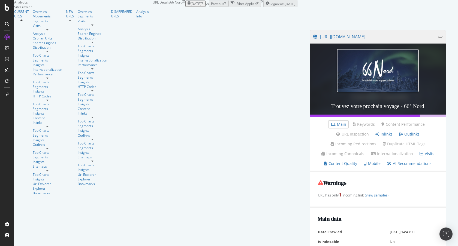
scroll to position [435, 0]
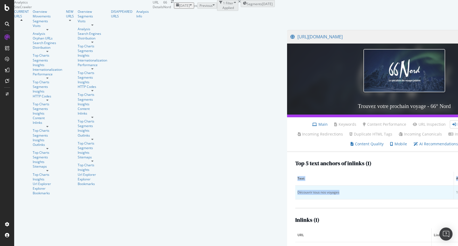
drag, startPoint x: 115, startPoint y: 212, endPoint x: 80, endPoint y: 212, distance: 34.3
click at [287, 212] on div "Top 5 text anchors of inlinks ( 1 ) Text # Links Découvrir tous nos voyages 1 I…" at bounding box center [404, 212] width 234 height 120
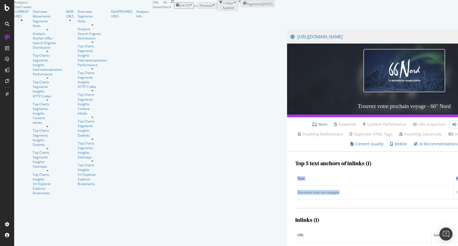
copy table "Text # Links Découvrir tous nos voyages"
click at [295, 186] on th "Text" at bounding box center [374, 179] width 159 height 14
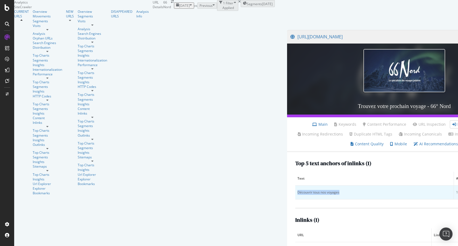
drag, startPoint x: 113, startPoint y: 213, endPoint x: 84, endPoint y: 213, distance: 28.9
click at [297, 195] on div "Découvrir tous nos voyages" at bounding box center [374, 192] width 154 height 5
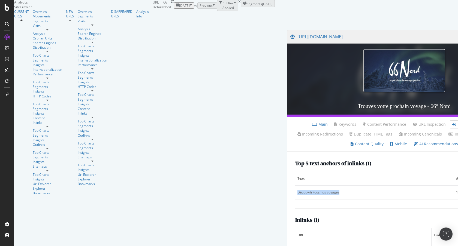
scroll to position [43, 0]
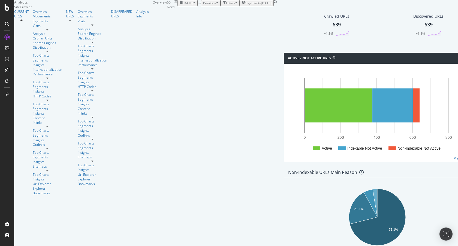
click at [183, 5] on span "[DATE]" at bounding box center [188, 3] width 11 height 5
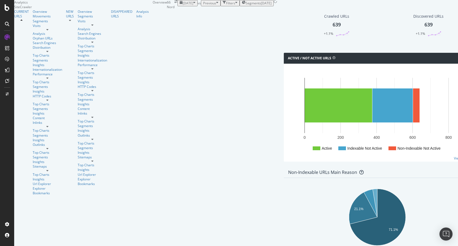
click at [193, 5] on div "button" at bounding box center [194, 3] width 2 height 5
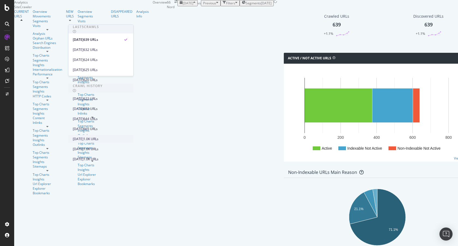
scroll to position [89, 0]
click at [83, 157] on div "[DATE]" at bounding box center [78, 159] width 11 height 5
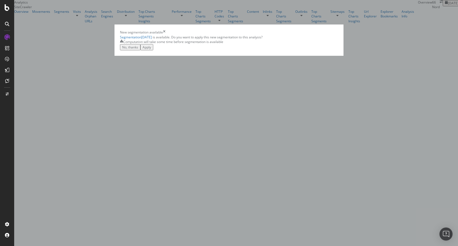
click at [151, 50] on div "Apply" at bounding box center [147, 47] width 8 height 5
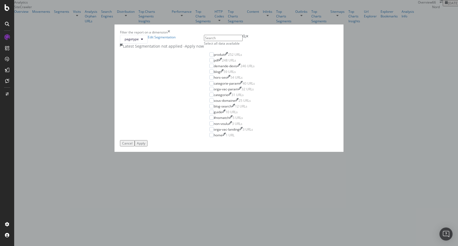
click at [213, 22] on div "Filter the report on a dimension pagetype Edit Segmentation Latest Segmentation…" at bounding box center [229, 123] width 458 height 246
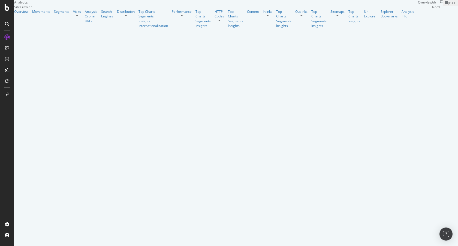
click at [448, 5] on span "[DATE]" at bounding box center [453, 3] width 11 height 5
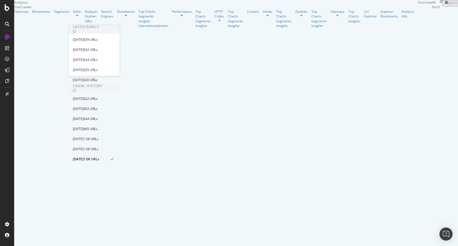
scroll to position [89, 0]
click at [97, 157] on div "2025 Jan. 28th 1.0K URLs" at bounding box center [90, 159] width 35 height 5
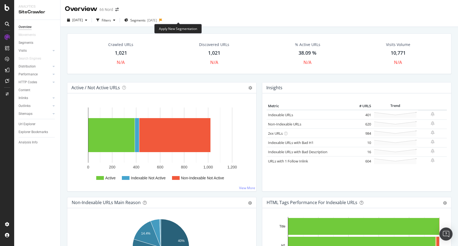
click at [162, 20] on icon at bounding box center [160, 20] width 3 height 3
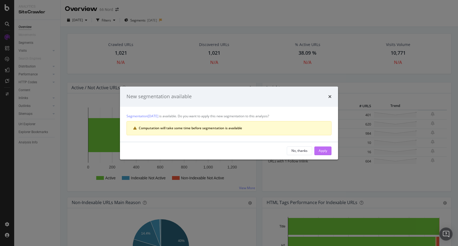
click at [322, 150] on div "Apply" at bounding box center [323, 151] width 8 height 5
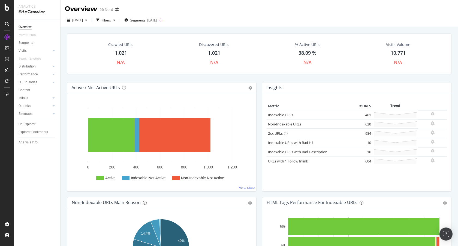
click at [161, 56] on div "Crawled URLs 1,021 N/A" at bounding box center [120, 53] width 91 height 29
click at [83, 19] on span "[DATE]" at bounding box center [77, 20] width 11 height 5
click at [146, 20] on span "Segments" at bounding box center [137, 20] width 15 height 5
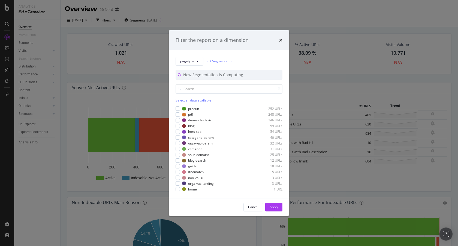
click at [149, 43] on div "Filter the report on a dimension pagetype Edit Segmentation New Segmentation is…" at bounding box center [229, 123] width 458 height 246
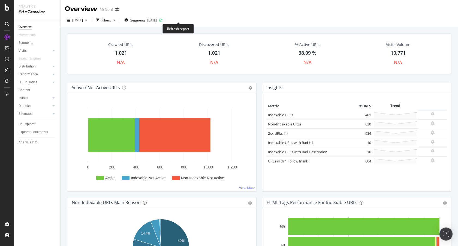
click at [163, 20] on icon at bounding box center [161, 21] width 4 height 4
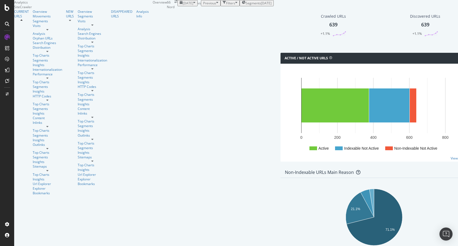
click at [261, 5] on div "2025-09-15" at bounding box center [266, 3] width 11 height 5
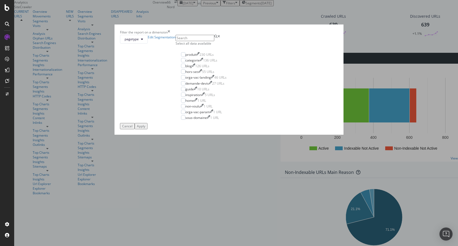
click at [170, 35] on icon "times" at bounding box center [169, 32] width 2 height 5
